Goal: Task Accomplishment & Management: Complete application form

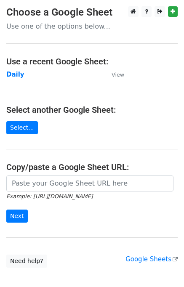
click at [15, 78] on td "Daily" at bounding box center [54, 75] width 97 height 10
click at [13, 73] on strong "Daily" at bounding box center [15, 75] width 18 height 8
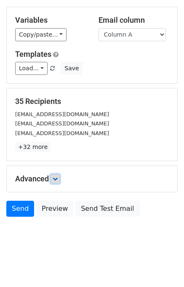
click at [57, 176] on icon at bounding box center [55, 178] width 5 height 5
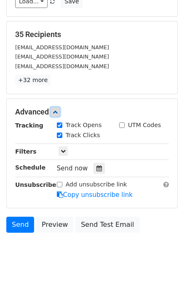
scroll to position [111, 0]
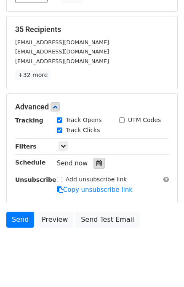
click at [96, 160] on icon at bounding box center [98, 163] width 5 height 6
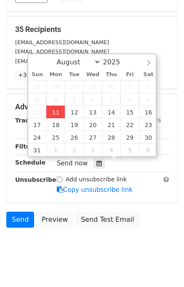
type input "2025-08-11 14:56"
type input "02"
type input "56"
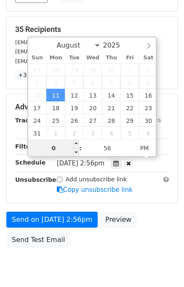
type input "02"
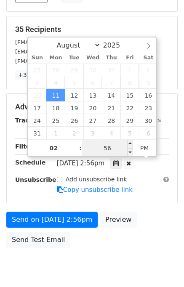
click at [95, 149] on input "56" at bounding box center [107, 148] width 51 height 17
type input "58"
type input "2025-08-11 14:58"
click at [173, 226] on div "Send on Aug 11 at 2:56pm Preview Send Test Email" at bounding box center [92, 232] width 184 height 40
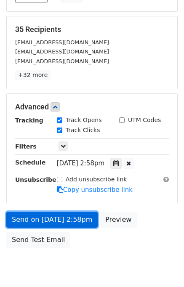
click at [77, 216] on link "Send on Aug 11 at 2:58pm" at bounding box center [51, 220] width 91 height 16
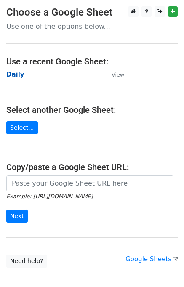
click at [14, 74] on strong "Daily" at bounding box center [15, 75] width 18 height 8
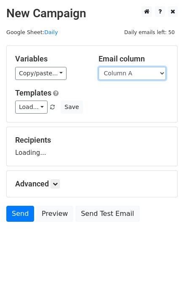
drag, startPoint x: 140, startPoint y: 71, endPoint x: 138, endPoint y: 81, distance: 10.2
click at [140, 71] on select "Column A Column B Column C Column D Column E Column F" at bounding box center [131, 73] width 67 height 13
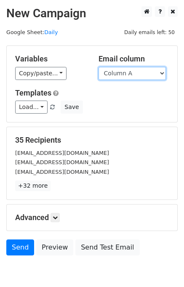
click at [135, 77] on select "Column A Column B Column C Column D Column E Column F" at bounding box center [131, 73] width 67 height 13
select select "Column B"
click at [98, 67] on select "Column A Column B Column C Column D Column E Column F" at bounding box center [131, 73] width 67 height 13
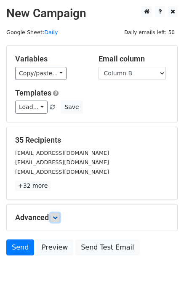
click at [59, 217] on link at bounding box center [54, 217] width 9 height 9
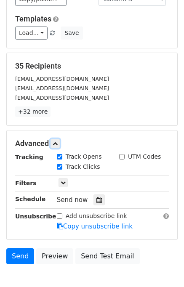
scroll to position [104, 0]
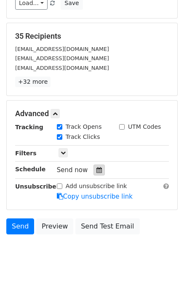
click at [96, 167] on icon at bounding box center [98, 170] width 5 height 6
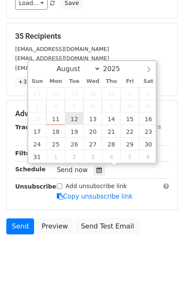
type input "2025-08-12 12:00"
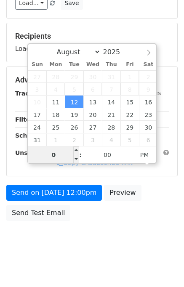
type input "02"
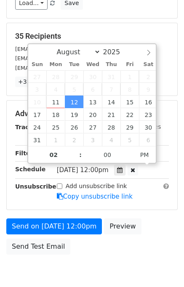
type input "2025-08-12 14:00"
click at [145, 208] on div "Advanced Tracking Track Opens UTM Codes Track Clicks Filters Only include sprea…" at bounding box center [91, 155] width 171 height 110
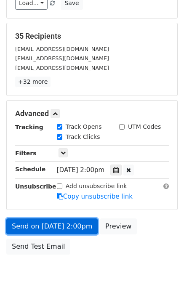
click at [61, 226] on link "Send on Aug 12 at 2:00pm" at bounding box center [51, 226] width 91 height 16
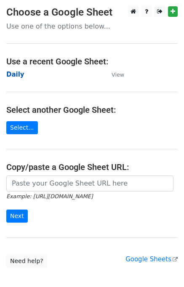
click at [15, 75] on strong "Daily" at bounding box center [15, 75] width 18 height 8
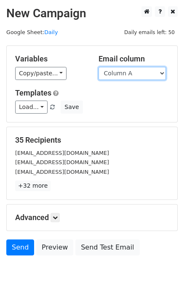
click at [138, 73] on select "Column A Column B Column C Column D Column E Column F" at bounding box center [131, 73] width 67 height 13
select select "Column C"
click at [98, 67] on select "Column A Column B Column C Column D Column E Column F" at bounding box center [131, 73] width 67 height 13
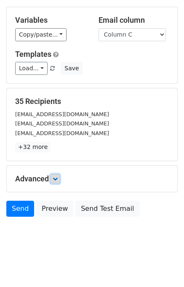
drag, startPoint x: 57, startPoint y: 174, endPoint x: 63, endPoint y: 185, distance: 11.9
click at [57, 175] on link at bounding box center [54, 178] width 9 height 9
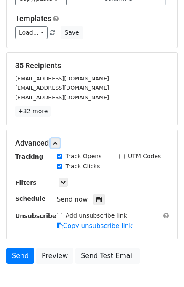
scroll to position [110, 0]
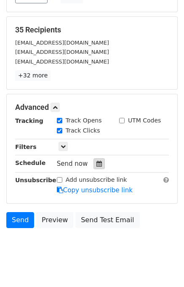
click at [96, 161] on icon at bounding box center [98, 164] width 5 height 6
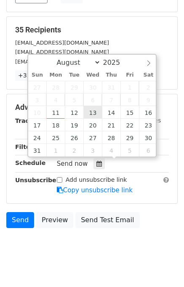
type input "2025-08-13 12:00"
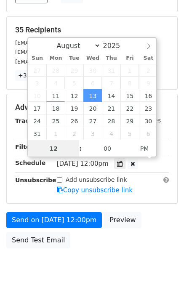
scroll to position [107, 0]
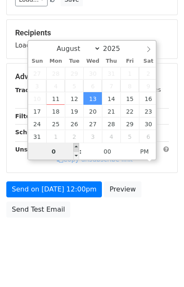
type input "03"
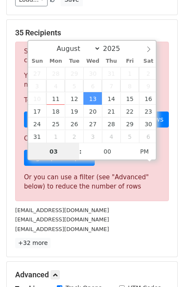
scroll to position [110, 0]
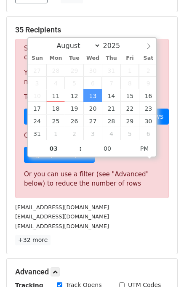
type input "2025-08-13 15:00"
click at [144, 223] on div "contact@computerdaddy.com.au" at bounding box center [92, 226] width 166 height 10
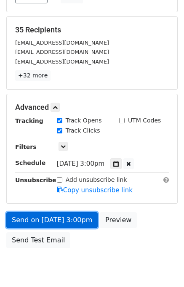
click at [56, 216] on link "Send on Aug 13 at 3:00pm" at bounding box center [51, 220] width 91 height 16
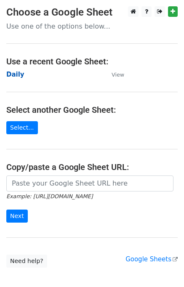
click at [13, 74] on strong "Daily" at bounding box center [15, 75] width 18 height 8
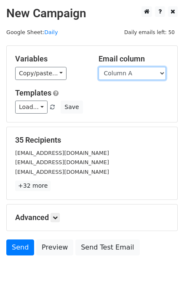
click at [141, 73] on select "Column A Column B Column C Column D Column E Column F" at bounding box center [131, 73] width 67 height 13
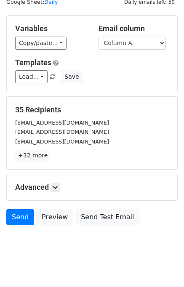
scroll to position [39, 0]
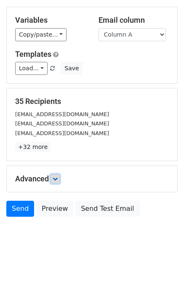
click at [60, 175] on link at bounding box center [54, 178] width 9 height 9
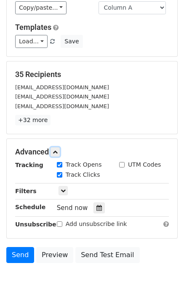
scroll to position [104, 0]
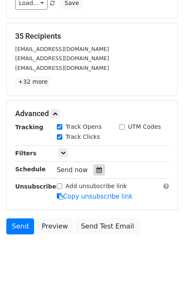
click at [96, 167] on icon at bounding box center [98, 170] width 5 height 6
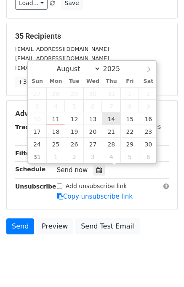
type input "2025-08-14 12:00"
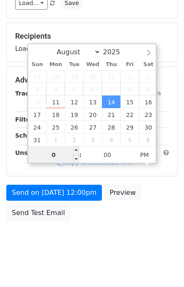
type input "04"
type input "2025-08-14 16:00"
click at [170, 220] on div "Send on Aug 14 at 12:00pm Preview Send Test Email" at bounding box center [92, 205] width 184 height 40
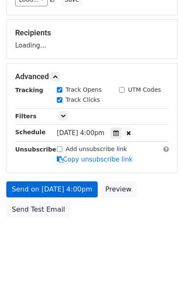
scroll to position [141, 0]
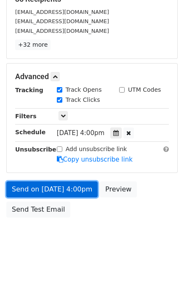
click at [48, 186] on link "Send on Aug 14 at 4:00pm" at bounding box center [51, 189] width 91 height 16
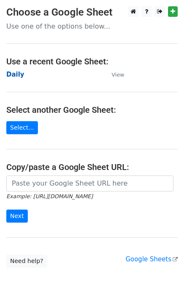
click at [20, 75] on strong "Daily" at bounding box center [15, 75] width 18 height 8
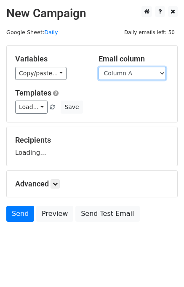
click at [120, 73] on select "Column A Column B Column C Column D Column E Column F" at bounding box center [131, 73] width 67 height 13
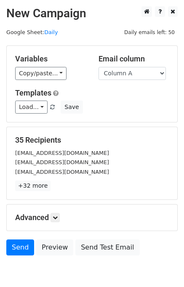
drag, startPoint x: 120, startPoint y: 79, endPoint x: 120, endPoint y: 108, distance: 29.5
click at [124, 103] on div "Load... No templates saved Save" at bounding box center [92, 107] width 166 height 13
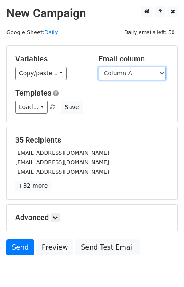
click at [125, 73] on select "Column A Column B Column C Column D Column E Column F" at bounding box center [131, 73] width 67 height 13
select select "Column B"
click at [98, 67] on select "Column A Column B Column C Column D Column E Column F" at bounding box center [131, 73] width 67 height 13
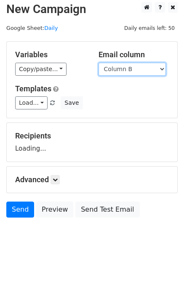
scroll to position [5, 0]
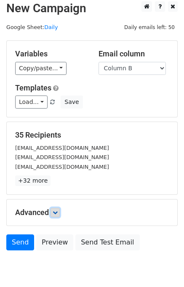
click at [58, 208] on link at bounding box center [54, 212] width 9 height 9
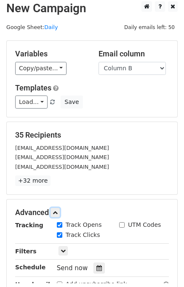
scroll to position [101, 0]
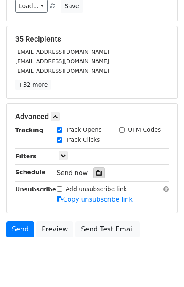
click at [96, 170] on icon at bounding box center [98, 173] width 5 height 6
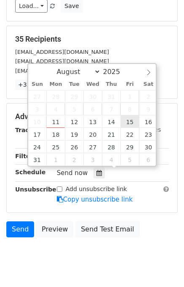
type input "2025-08-15 12:00"
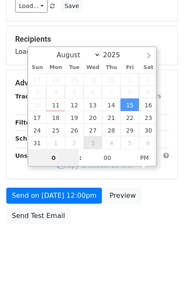
type input "05"
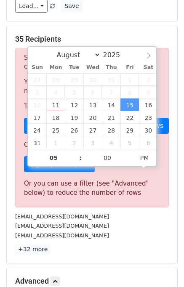
type input "2025-08-15 17:00"
click at [165, 212] on div "t4388388833@gmail.com" at bounding box center [92, 217] width 166 height 10
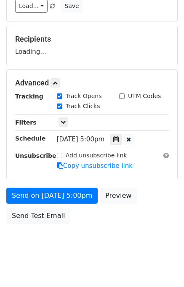
click at [157, 213] on div "Send on Aug 15 at 5:00pm Preview Send Test Email" at bounding box center [92, 208] width 184 height 40
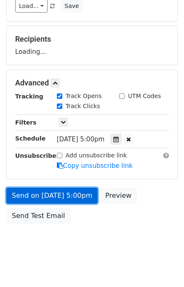
click at [70, 194] on link "Send on Aug 15 at 5:00pm" at bounding box center [51, 196] width 91 height 16
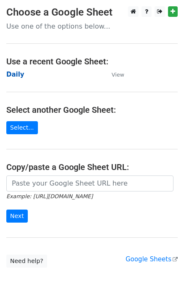
click at [11, 75] on strong "Daily" at bounding box center [15, 75] width 18 height 8
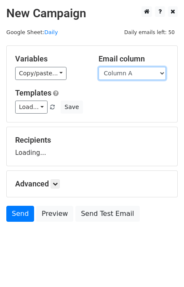
click at [140, 73] on select "Column A Column B Column C Column D Column E Column F" at bounding box center [131, 73] width 67 height 13
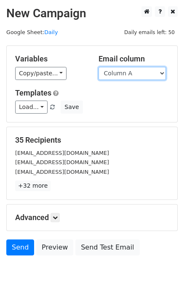
click at [138, 76] on select "Column A Column B Column C Column D Column E Column F" at bounding box center [131, 73] width 67 height 13
select select "Column C"
click at [98, 67] on select "Column A Column B Column C Column D Column E Column F" at bounding box center [131, 73] width 67 height 13
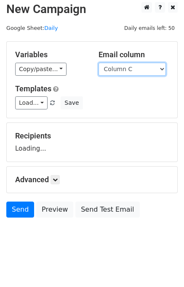
scroll to position [5, 0]
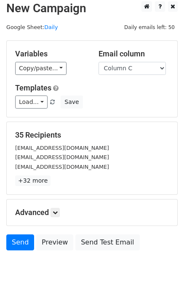
click at [58, 179] on p "+32 more" at bounding box center [92, 180] width 154 height 11
click at [58, 213] on icon at bounding box center [55, 212] width 5 height 5
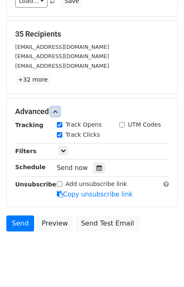
scroll to position [107, 0]
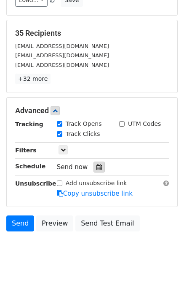
click at [97, 167] on icon at bounding box center [98, 167] width 5 height 6
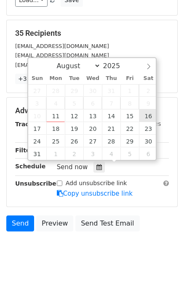
type input "[DATE] 12:00"
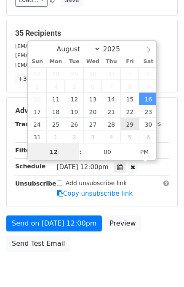
scroll to position [0, 0]
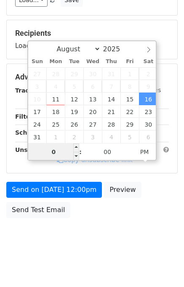
type input "06"
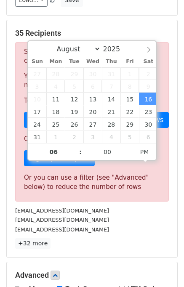
type input "[DATE] 18:00"
click at [148, 215] on div "[EMAIL_ADDRESS][DOMAIN_NAME]" at bounding box center [92, 220] width 166 height 10
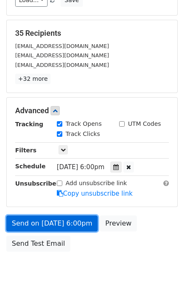
click at [56, 222] on link "Send on [DATE] 6:00pm" at bounding box center [51, 223] width 91 height 16
